Goal: Navigation & Orientation: Find specific page/section

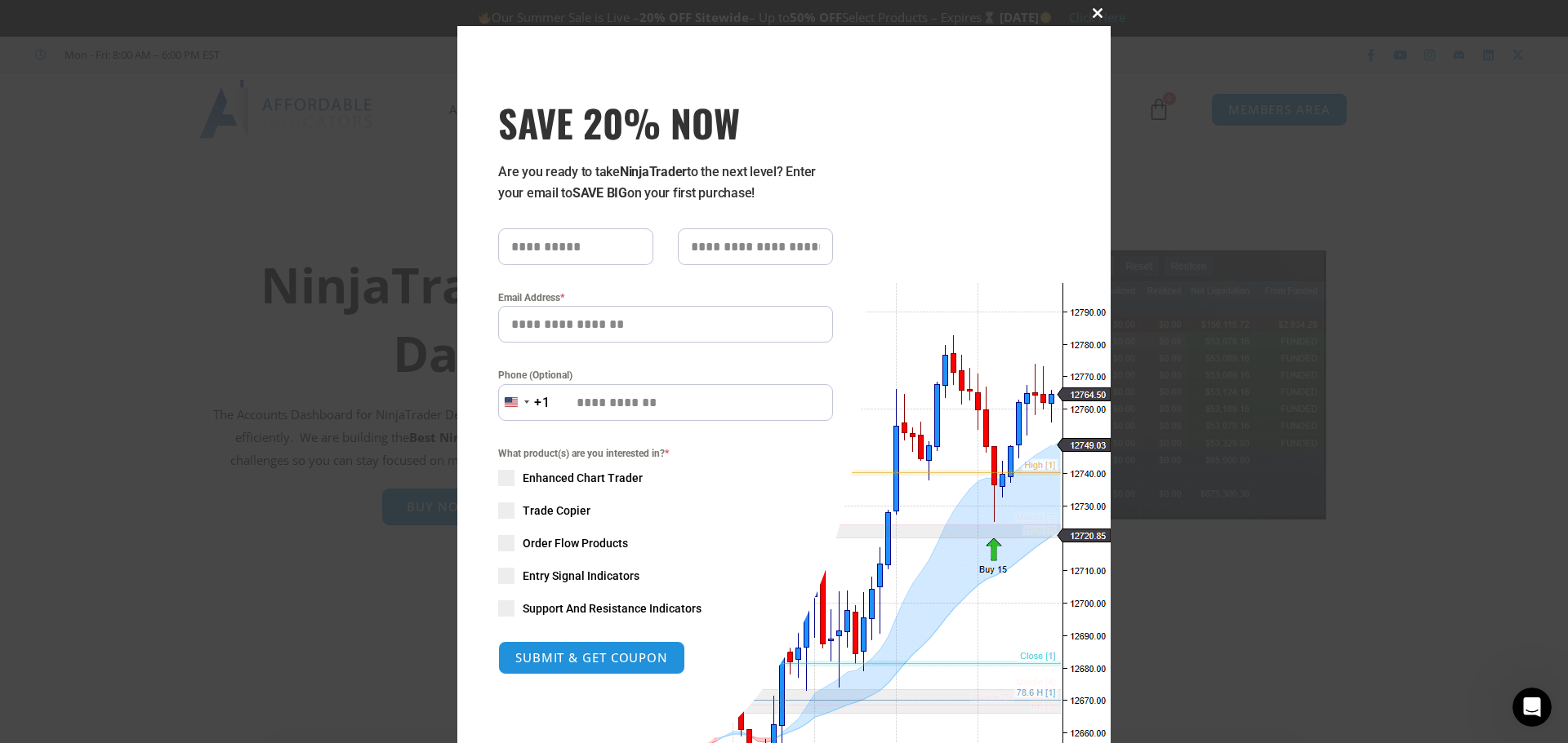
click at [1094, 13] on span at bounding box center [1097, 13] width 26 height 10
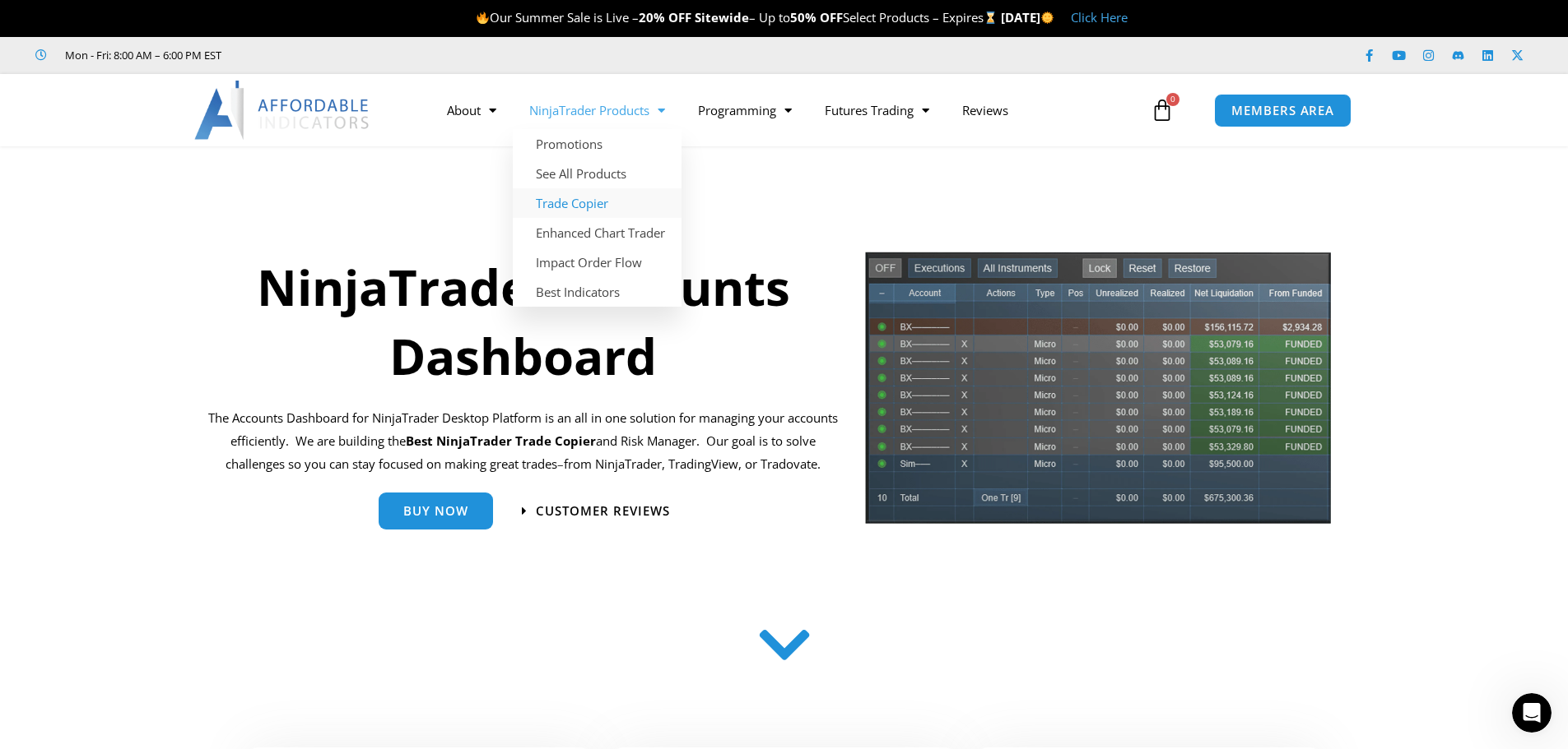
click at [577, 201] on link "Trade Copier" at bounding box center [598, 203] width 169 height 29
